Goal: Information Seeking & Learning: Stay updated

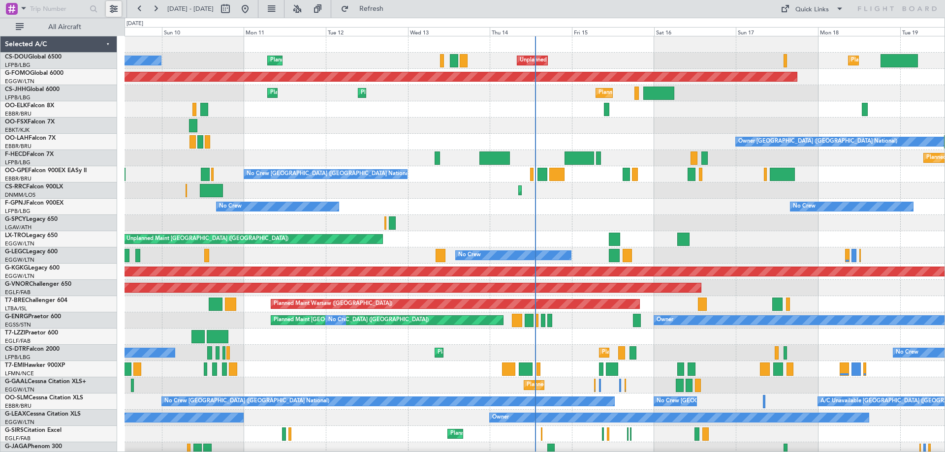
click at [108, 6] on button at bounding box center [114, 9] width 16 height 16
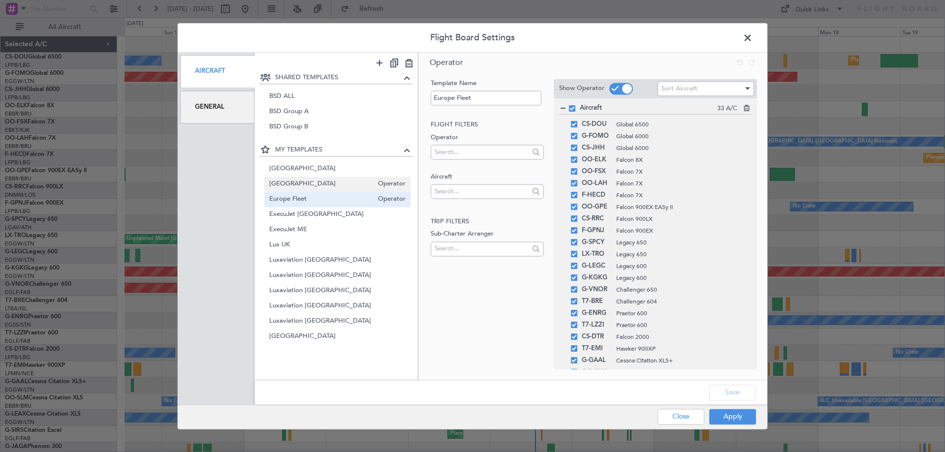
click at [316, 185] on span "[GEOGRAPHIC_DATA]" at bounding box center [321, 184] width 104 height 10
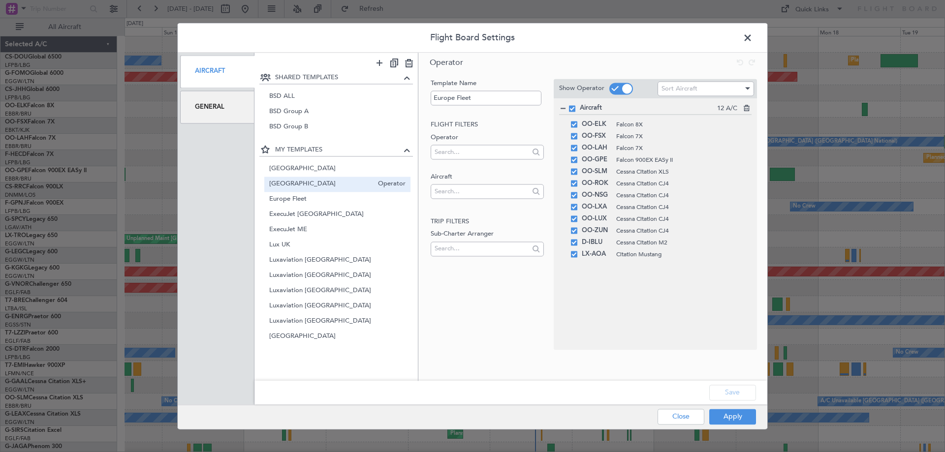
type input "[GEOGRAPHIC_DATA]"
click at [741, 415] on button "Apply" at bounding box center [732, 417] width 47 height 16
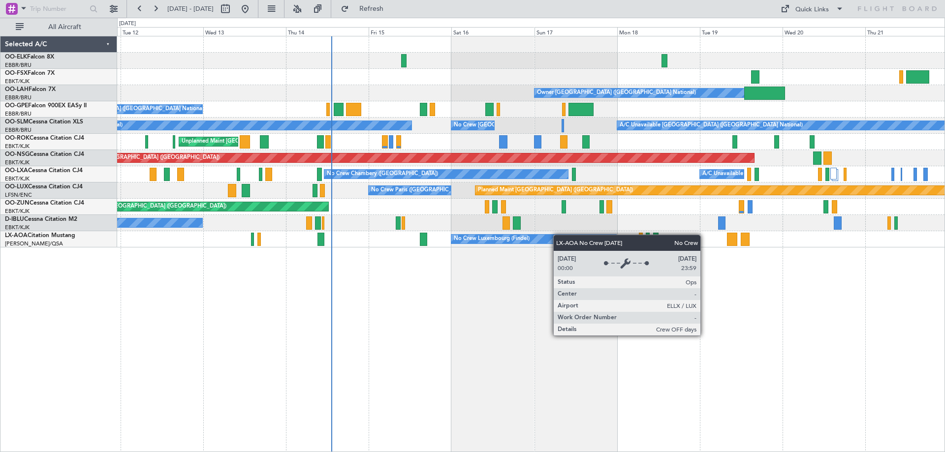
click at [514, 233] on div "Owner [GEOGRAPHIC_DATA] ([GEOGRAPHIC_DATA] National) No Crew [GEOGRAPHIC_DATA] …" at bounding box center [530, 141] width 827 height 211
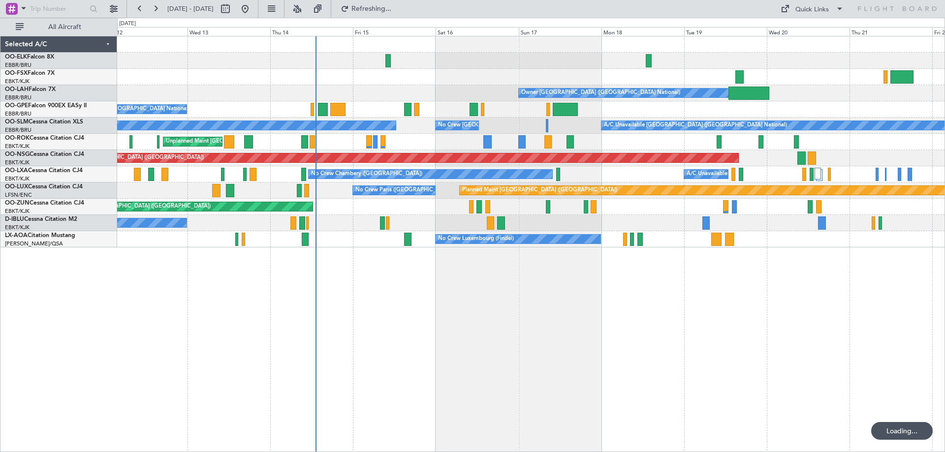
click at [308, 0] on fb-aircraft-location-toggle at bounding box center [295, 9] width 23 height 18
click at [305, 6] on button at bounding box center [297, 9] width 16 height 16
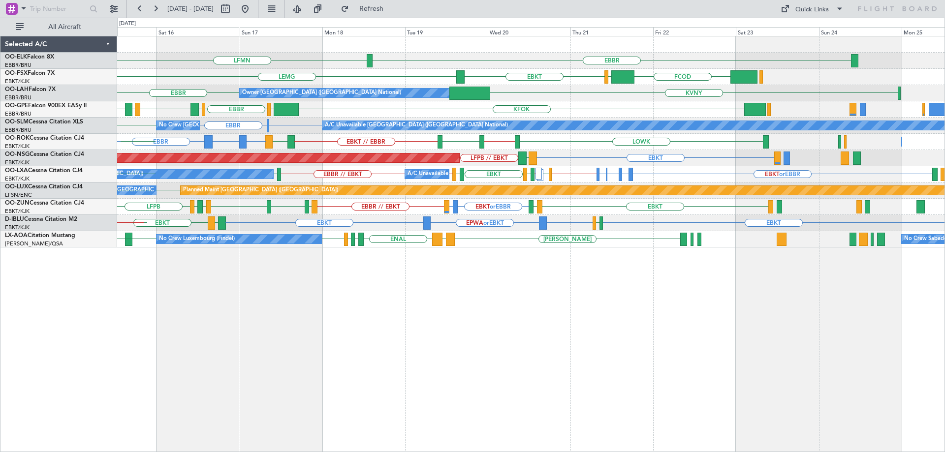
click at [312, 225] on div "EBBR LFMN [GEOGRAPHIC_DATA] FCOD [GEOGRAPHIC_DATA] [GEOGRAPHIC_DATA] EBKT KVNY …" at bounding box center [530, 141] width 827 height 211
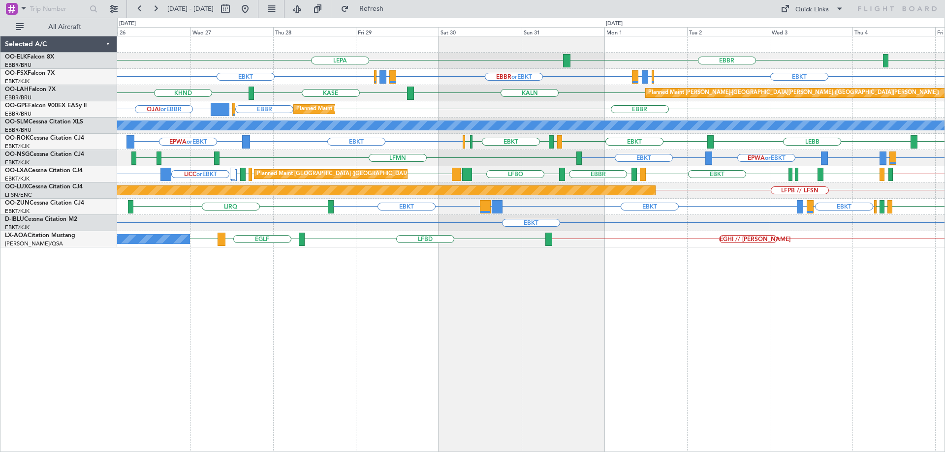
click at [853, 213] on div "LFMN [GEOGRAPHIC_DATA] LEPA EBKT EBBR or EBKT LIRZ or EBKT EBBR or EBKT LIRZ or…" at bounding box center [530, 141] width 827 height 211
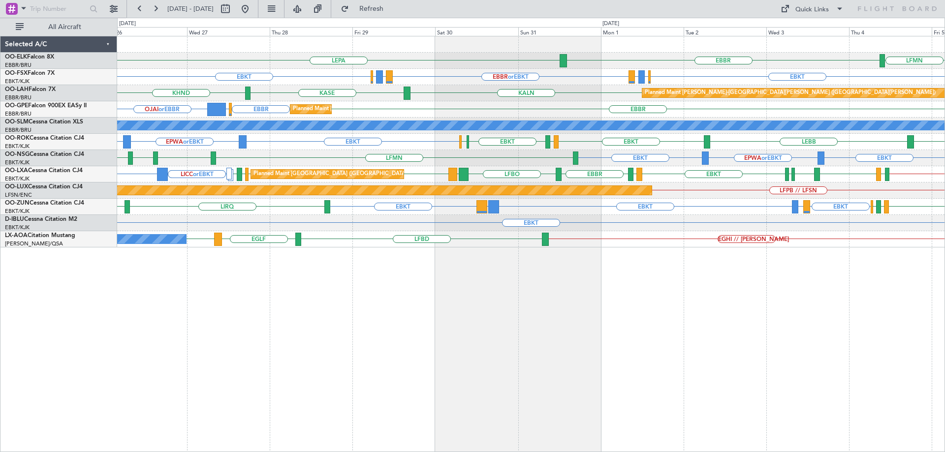
click at [359, 230] on div "LEPA LFMN [GEOGRAPHIC_DATA] EBKT EBBR or EBKT LIRZ or EBKT EBBR or EBKT EBKT EB…" at bounding box center [530, 141] width 827 height 211
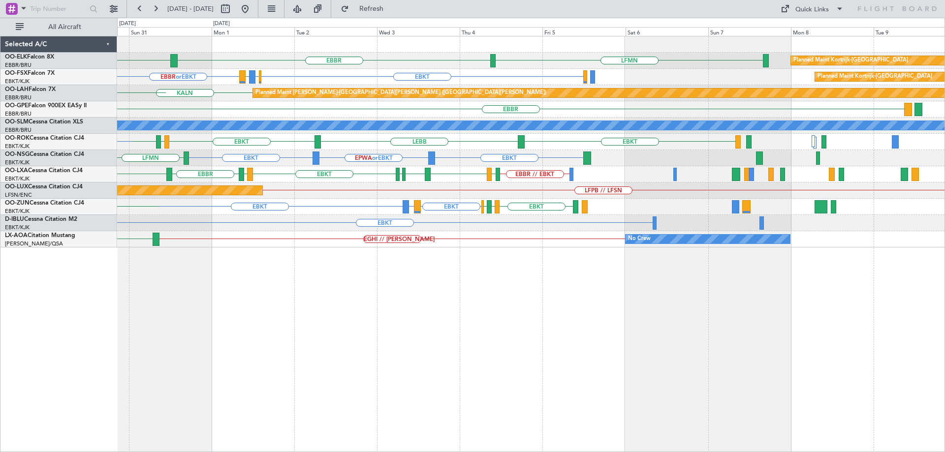
click at [321, 225] on div "LEPA LFMN [GEOGRAPHIC_DATA] Planned Maint [GEOGRAPHIC_DATA]-[GEOGRAPHIC_DATA] E…" at bounding box center [530, 141] width 827 height 211
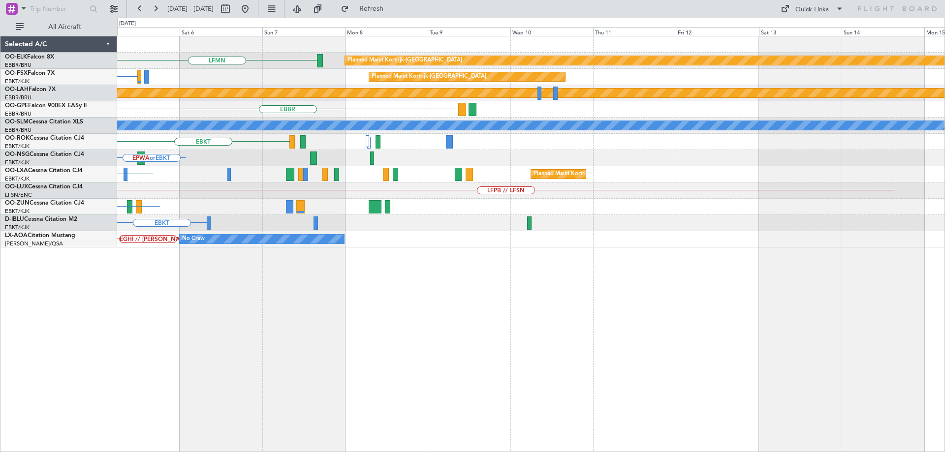
click at [221, 214] on div "LFMN Planned Maint [GEOGRAPHIC_DATA]-[GEOGRAPHIC_DATA] [GEOGRAPHIC_DATA] EBKT P…" at bounding box center [530, 141] width 827 height 211
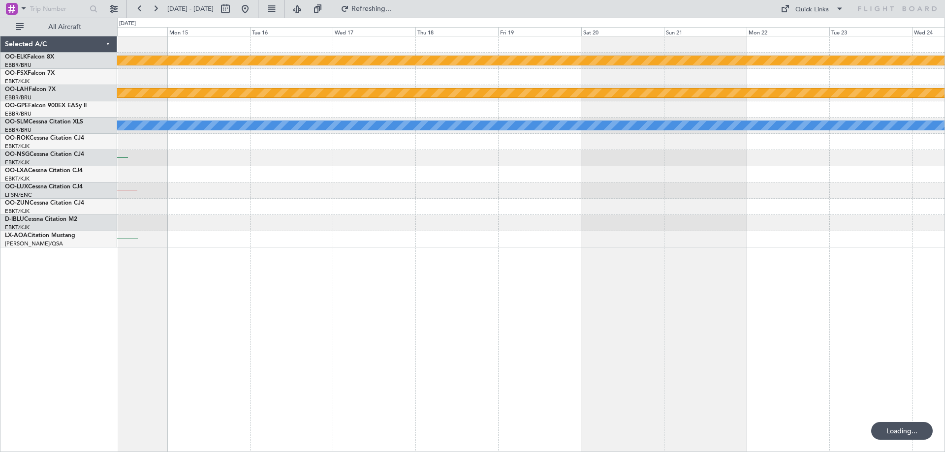
click at [466, 248] on div "Planned Maint Kortrijk-[GEOGRAPHIC_DATA] Planned [GEOGRAPHIC_DATA][PERSON_NAME]…" at bounding box center [531, 244] width 828 height 416
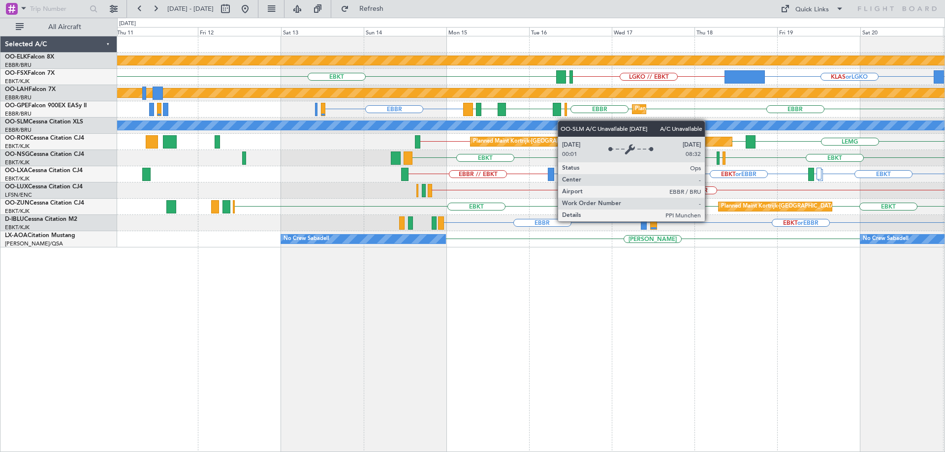
click at [623, 125] on div "Planned Maint Kortrijk-[GEOGRAPHIC_DATA] KCMI or LGKO KLAS or LGKO LGKO // EBKT…" at bounding box center [530, 141] width 827 height 211
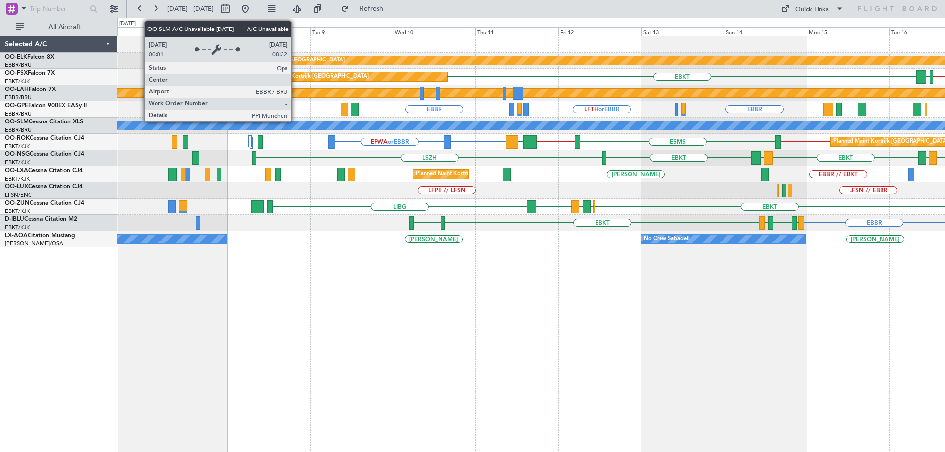
click at [652, 128] on div "A/C Unavailable [GEOGRAPHIC_DATA] ([GEOGRAPHIC_DATA] National)" at bounding box center [531, 126] width 2482 height 10
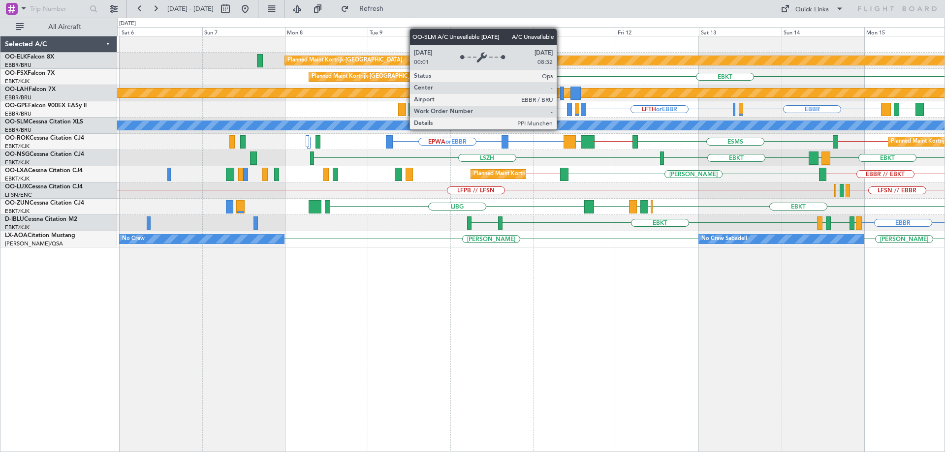
click at [651, 135] on div "Planned Maint Kortrijk-[GEOGRAPHIC_DATA] Planned Maint [GEOGRAPHIC_DATA]-[GEOGR…" at bounding box center [530, 141] width 827 height 211
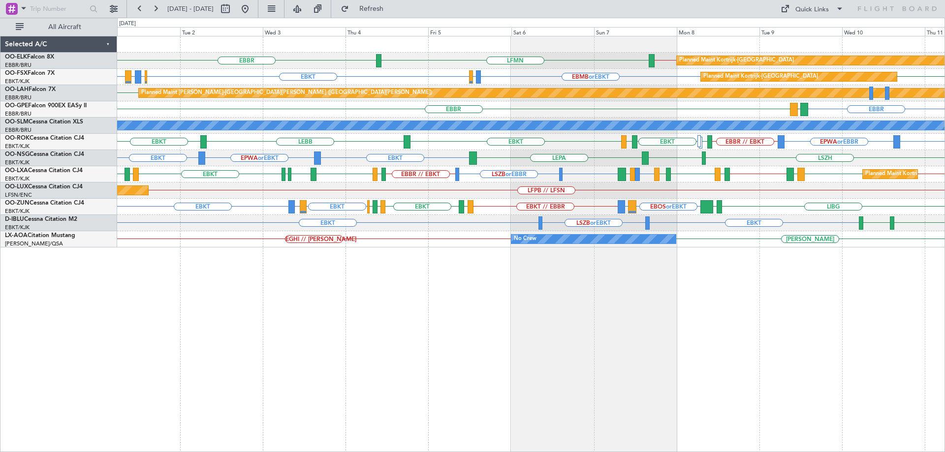
click at [713, 138] on div "Planned Maint Kortrijk-[GEOGRAPHIC_DATA] LFMN [GEOGRAPHIC_DATA] EBBR // EBKT Pl…" at bounding box center [530, 141] width 827 height 211
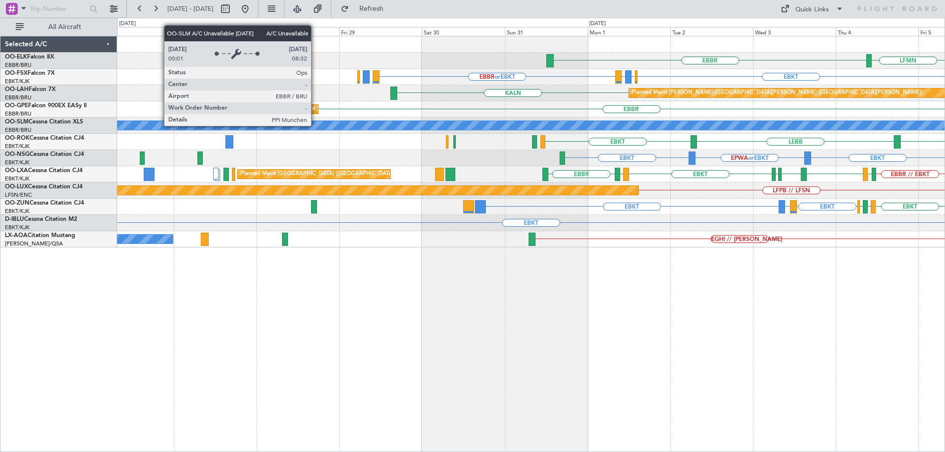
click at [726, 140] on div "LFMN [GEOGRAPHIC_DATA] EBBR // EBKT EBBR or EBKT EBKT EBBR or EBKT LIRZ or EBKT…" at bounding box center [530, 141] width 827 height 211
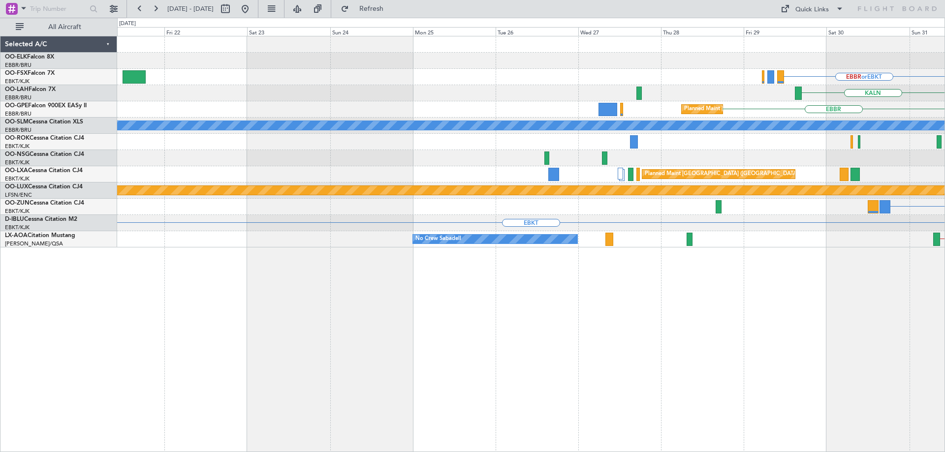
click at [640, 126] on div "A/C Unavailable [GEOGRAPHIC_DATA] ([GEOGRAPHIC_DATA] National)" at bounding box center [803, 125] width 1938 height 9
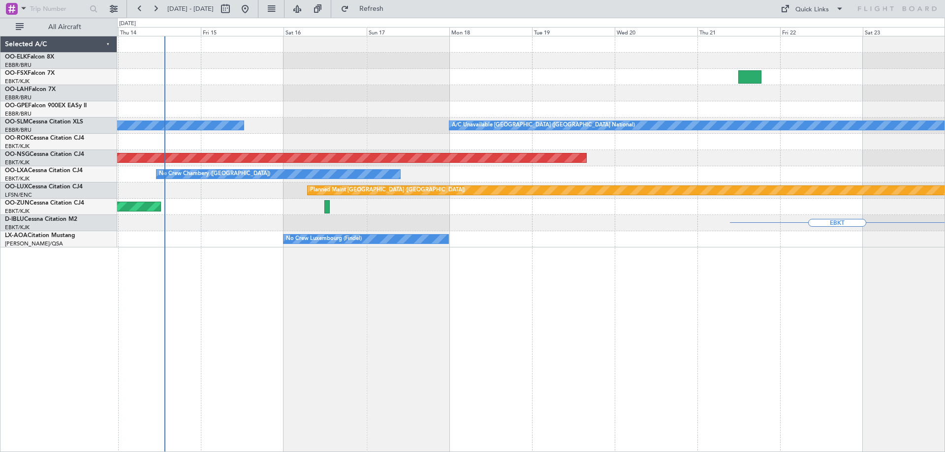
click at [568, 130] on div "A/C Unavailable [GEOGRAPHIC_DATA] ([GEOGRAPHIC_DATA] National) No Crew [GEOGRAP…" at bounding box center [530, 126] width 827 height 16
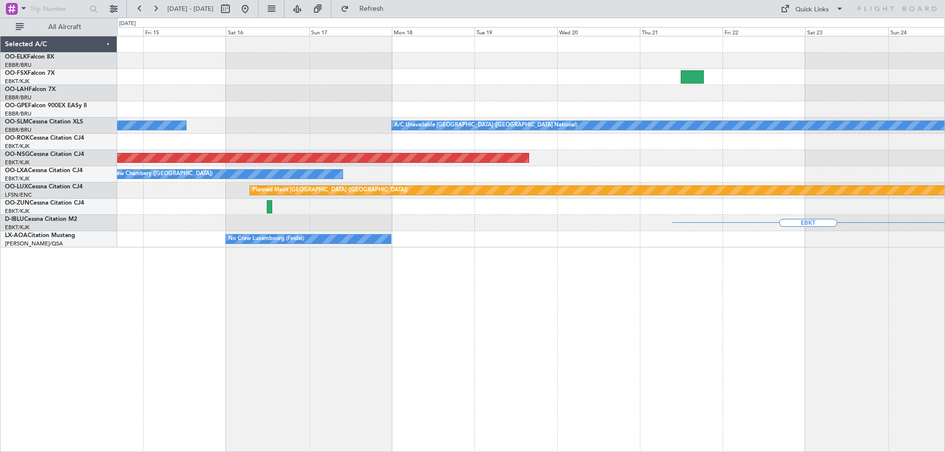
click at [318, 136] on div "No Crew [GEOGRAPHIC_DATA] ([GEOGRAPHIC_DATA] National) A/C Unavailable [GEOGRAP…" at bounding box center [530, 141] width 827 height 211
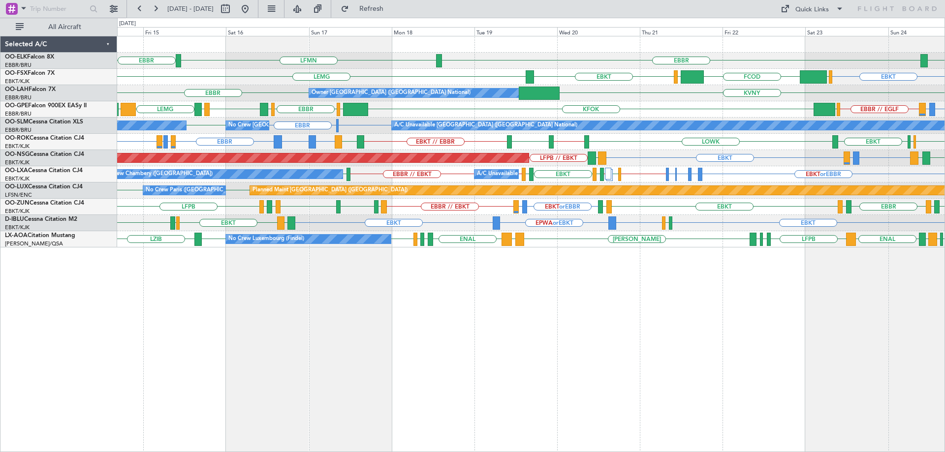
click at [344, 226] on div "LEPA [GEOGRAPHIC_DATA] LFMN [GEOGRAPHIC_DATA] EBKT EGGW FCOD [GEOGRAPHIC_DATA] …" at bounding box center [530, 141] width 827 height 211
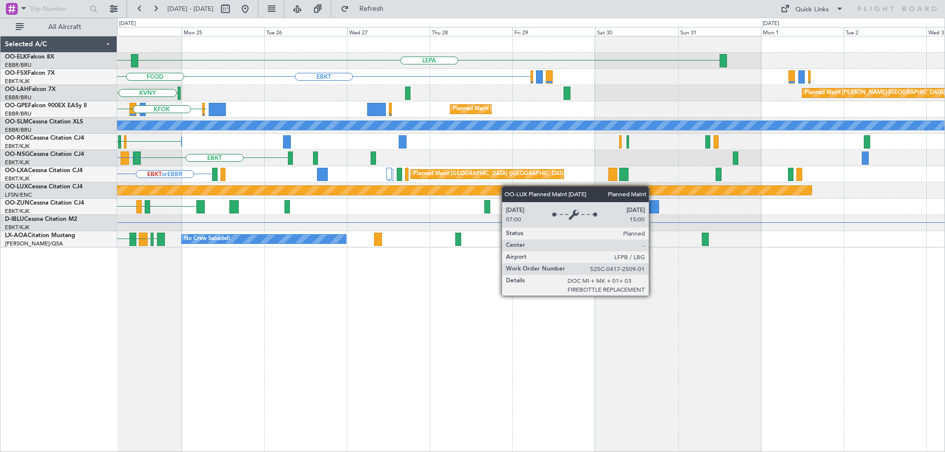
click at [394, 190] on div "LEPA [GEOGRAPHIC_DATA] EBKT EGGW FCOD KVNY Planned [GEOGRAPHIC_DATA][PERSON_NAM…" at bounding box center [530, 141] width 827 height 211
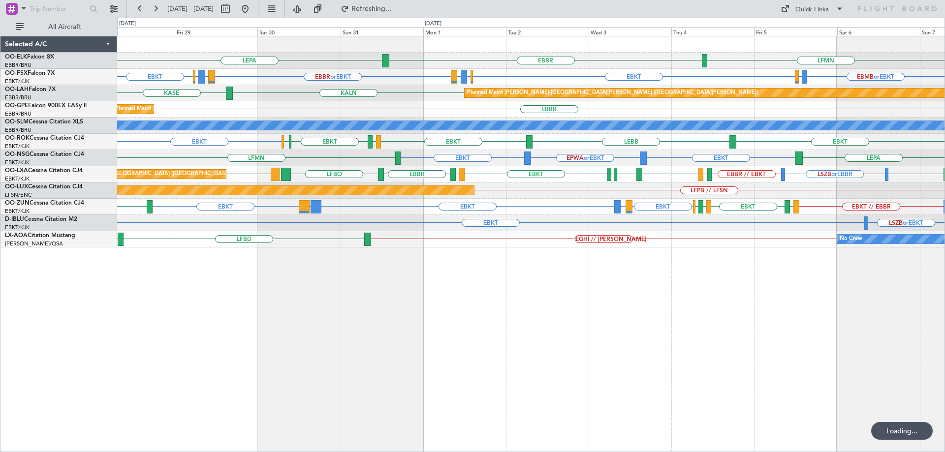
click at [748, 200] on div "LFMN [GEOGRAPHIC_DATA] LEPA Planned Maint [GEOGRAPHIC_DATA]-[GEOGRAPHIC_DATA] L…" at bounding box center [530, 141] width 827 height 211
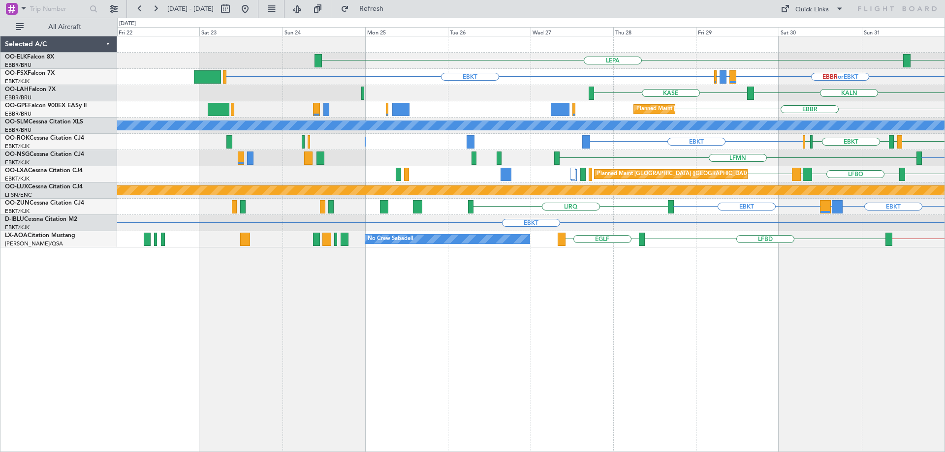
click at [799, 198] on div "EBBR LEPA EBBR or EBKT EBKT LIRZ or EBKT EBBR or EBKT LIRZ or EBKT EBBR or EBKT…" at bounding box center [530, 141] width 827 height 211
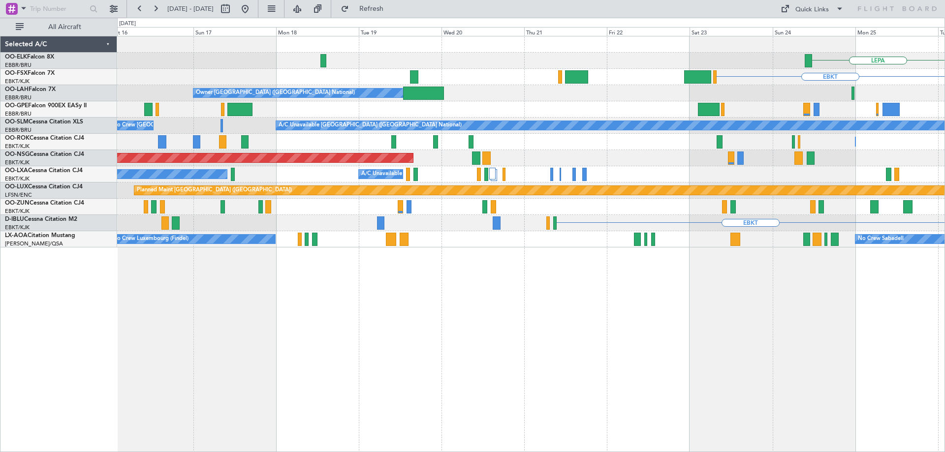
click at [693, 174] on div "LEPA EBKT Owner [GEOGRAPHIC_DATA] (Brussels National) [GEOGRAPHIC_DATA] Planned…" at bounding box center [530, 141] width 827 height 211
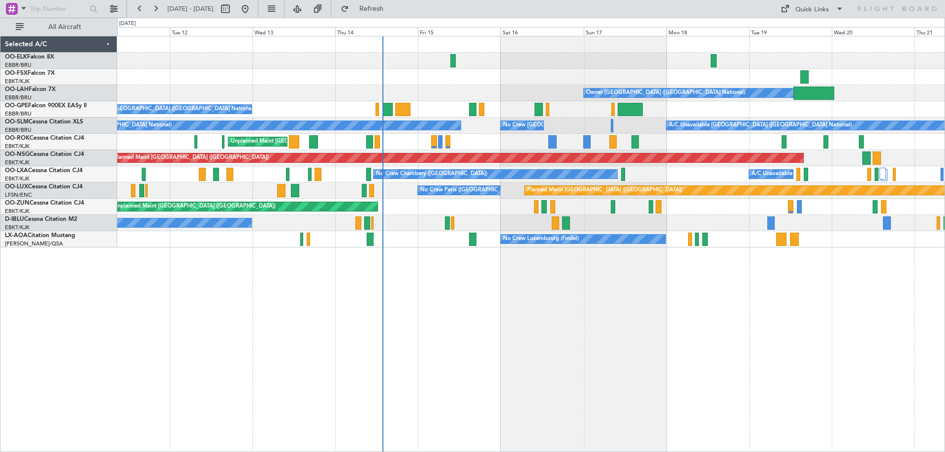
click at [324, 163] on div "EBKT Owner [GEOGRAPHIC_DATA] (Brussels National) No Crew [GEOGRAPHIC_DATA] (Bru…" at bounding box center [530, 141] width 827 height 211
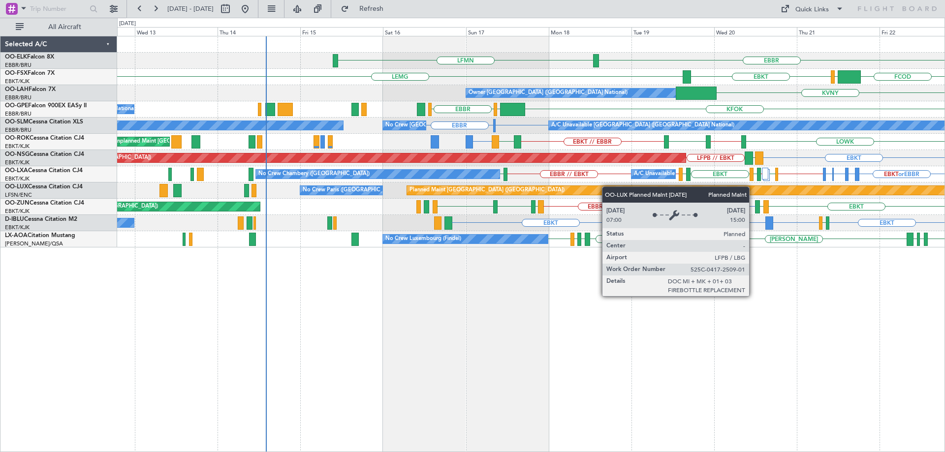
click at [607, 186] on div "EBBR LFMN LEPA FCOD [GEOGRAPHIC_DATA] [GEOGRAPHIC_DATA] EBKT EGGW EBKT KVNY Own…" at bounding box center [530, 141] width 827 height 211
